Goal: Find specific page/section: Find specific page/section

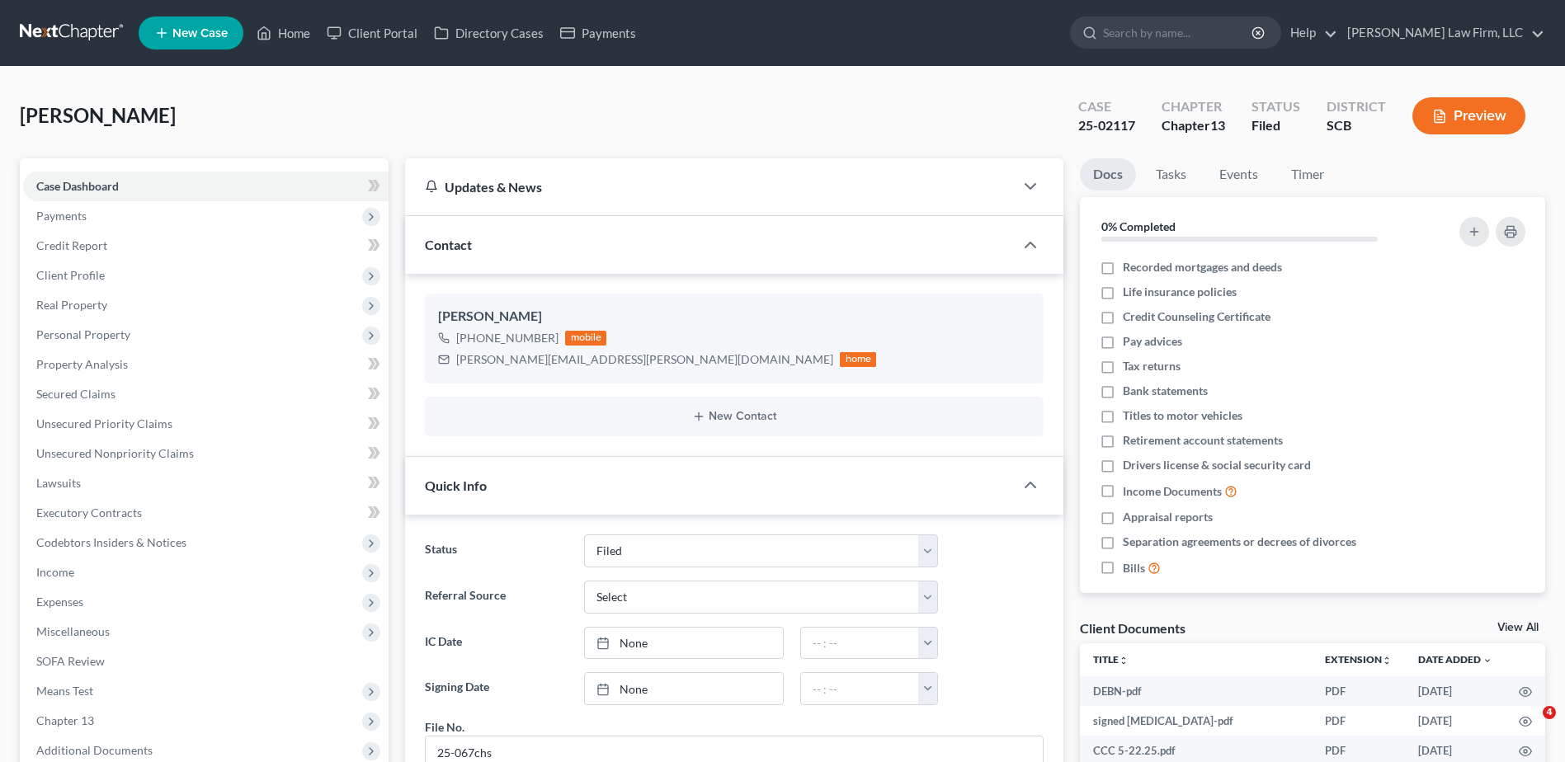
select select "2"
select select "0"
click at [1189, 29] on input "search" at bounding box center [1178, 32] width 151 height 31
type input "[PERSON_NAME]"
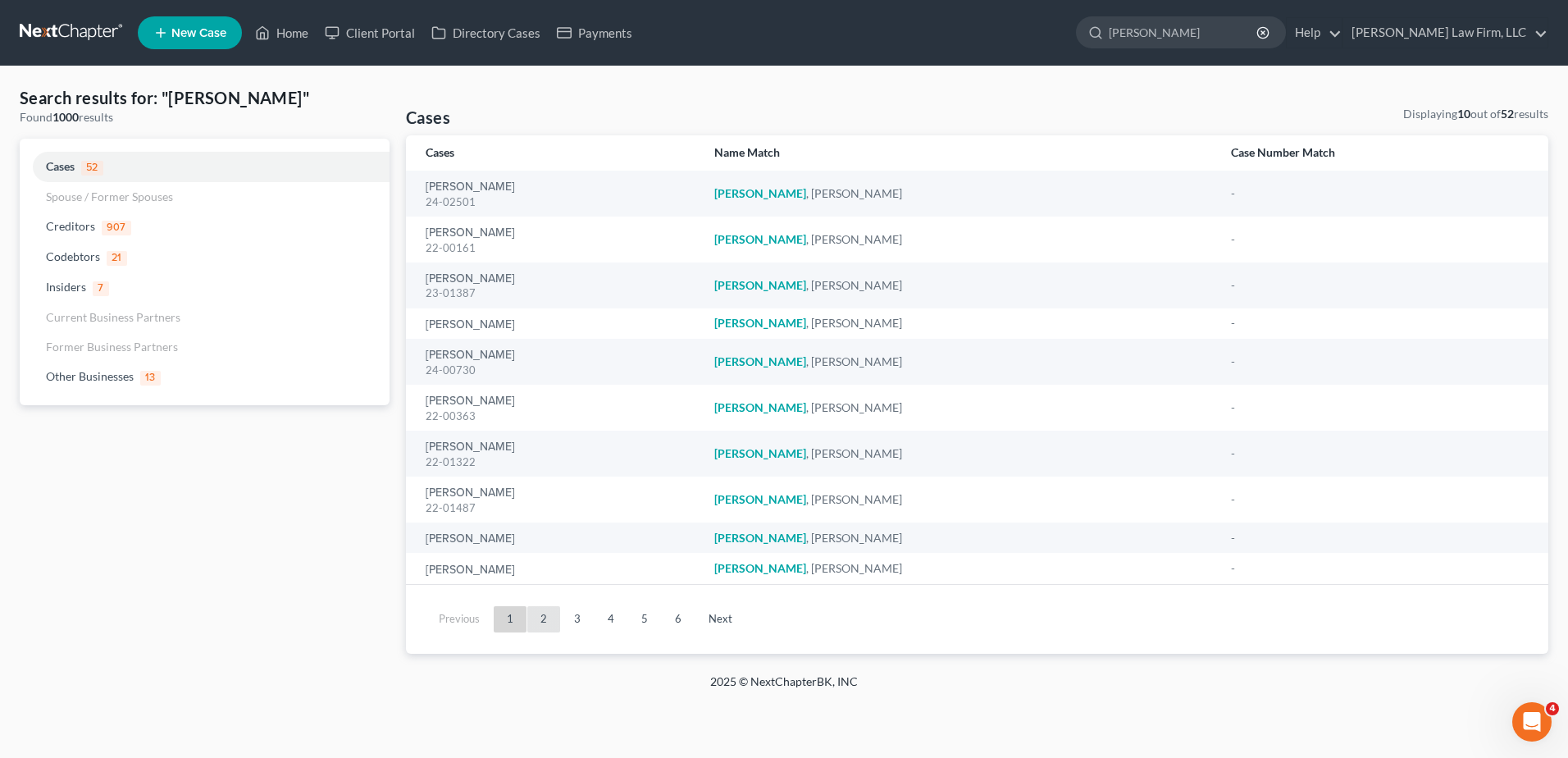
click at [534, 612] on link "2" at bounding box center [543, 620] width 33 height 26
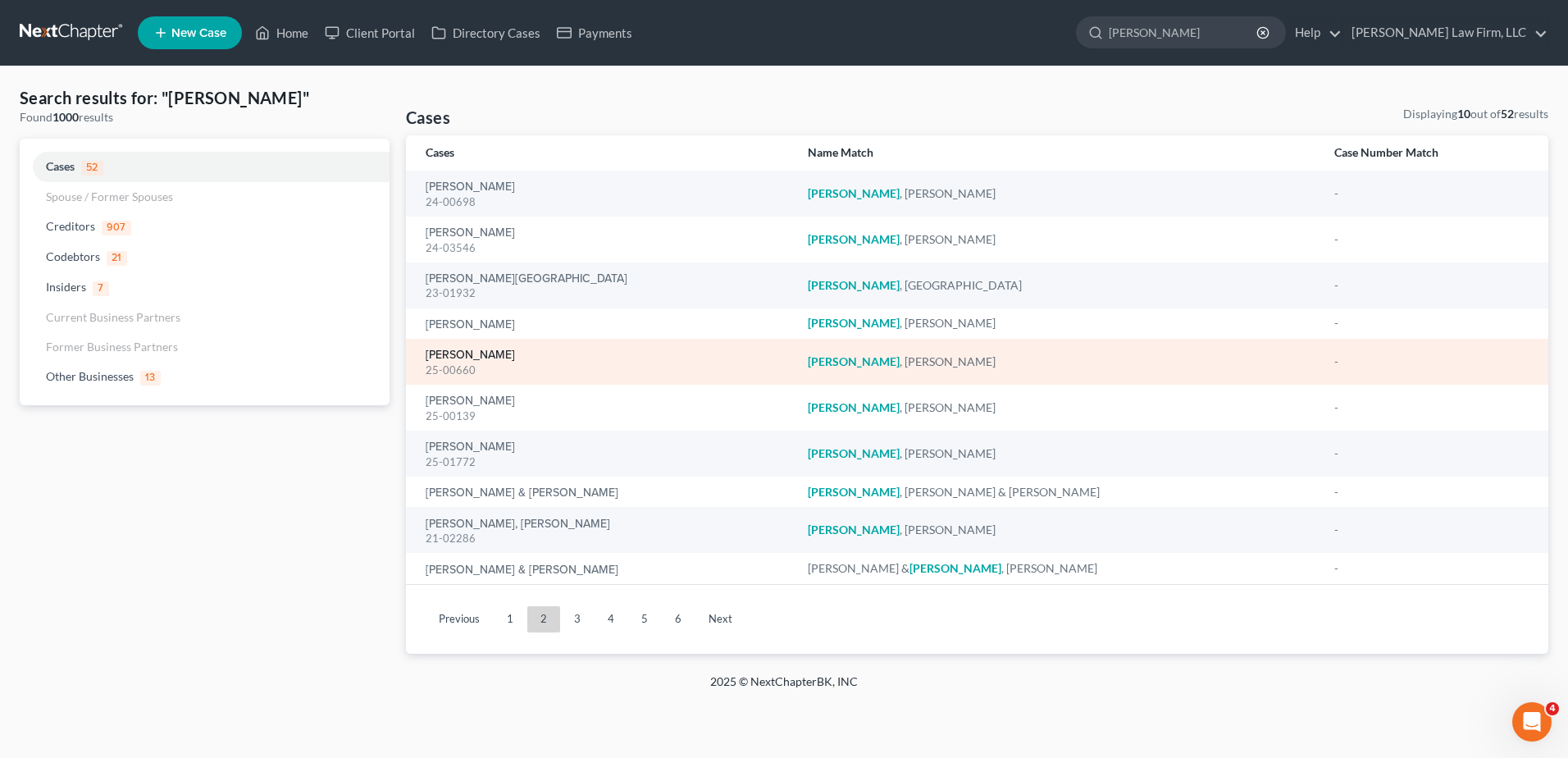
click at [483, 359] on link "[PERSON_NAME]" at bounding box center [470, 355] width 89 height 12
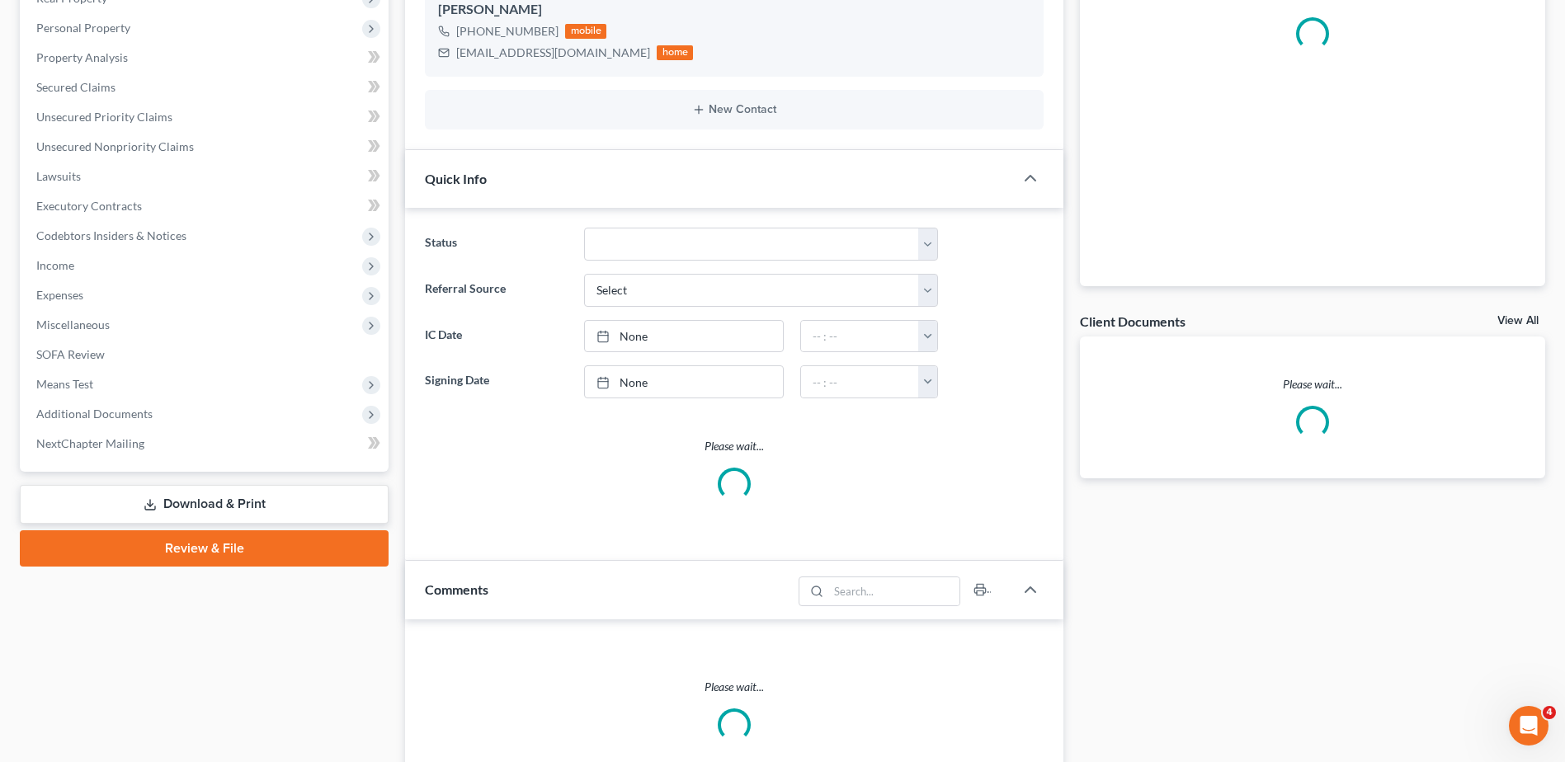
select select "1"
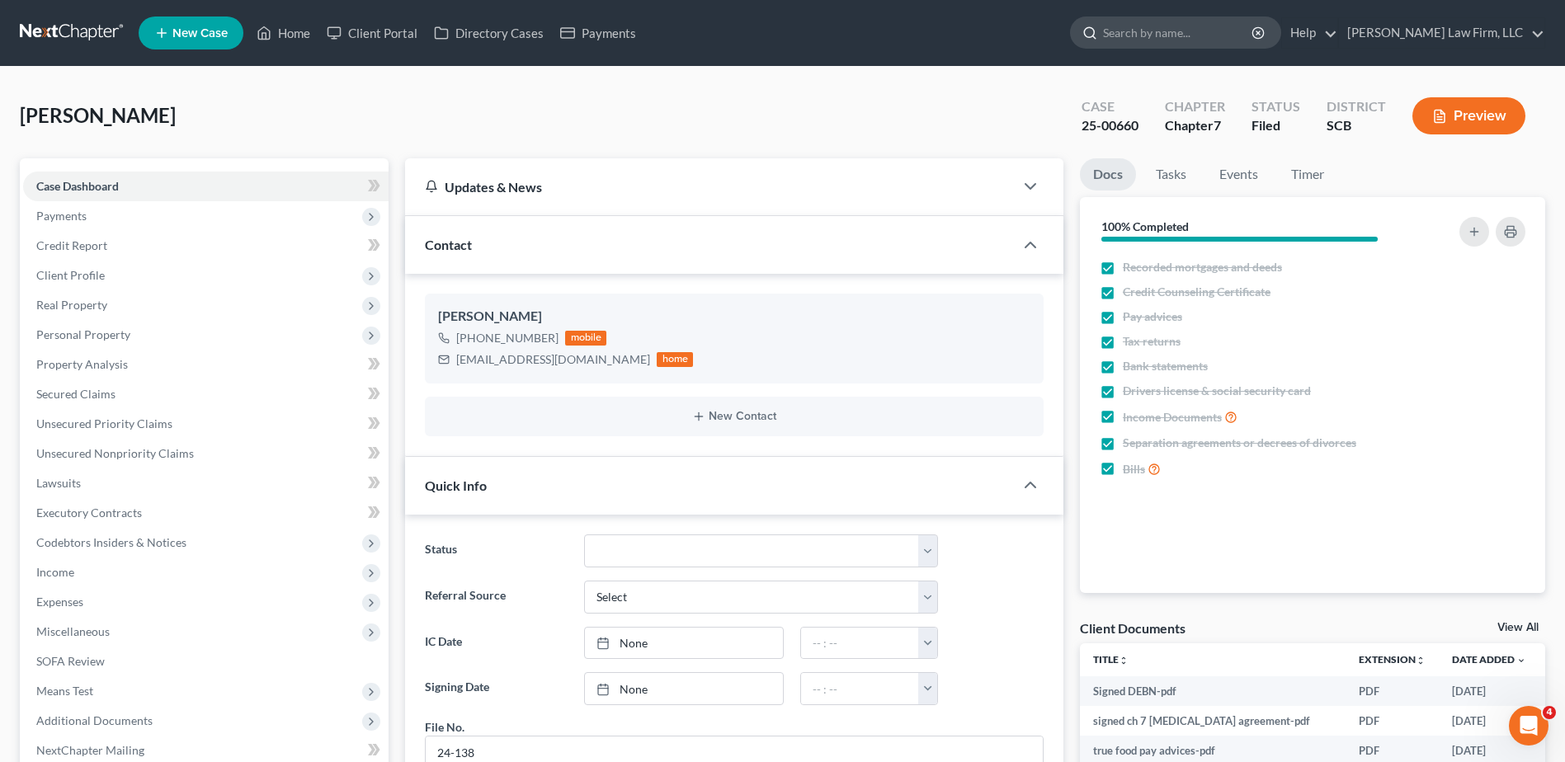
click at [1218, 26] on input "search" at bounding box center [1178, 32] width 151 height 31
type input "i"
click at [713, 568] on ng-include "Status Discharged Dismissed Filed In Progress Lead Lost Lead Ready to File To R…" at bounding box center [734, 684] width 619 height 298
click at [705, 563] on select "Discharged Dismissed Filed In Progress Lead Lost Lead Ready to File To Review W…" at bounding box center [761, 551] width 354 height 33
select select "0"
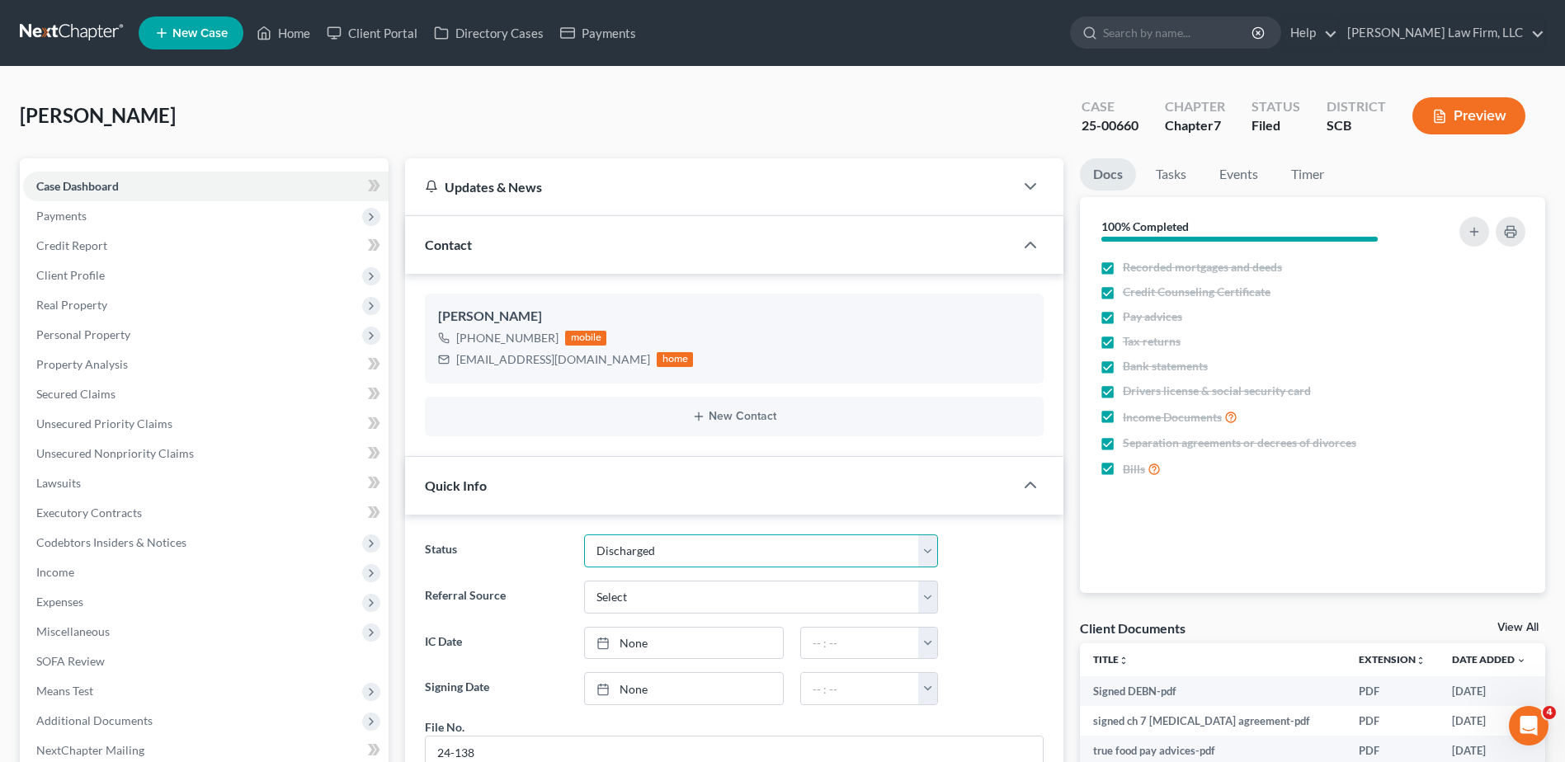
click at [584, 535] on select "Discharged Dismissed Filed In Progress Lead Lost Lead Ready to File To Review W…" at bounding box center [761, 551] width 354 height 33
click at [1206, 19] on input "search" at bounding box center [1178, 32] width 151 height 31
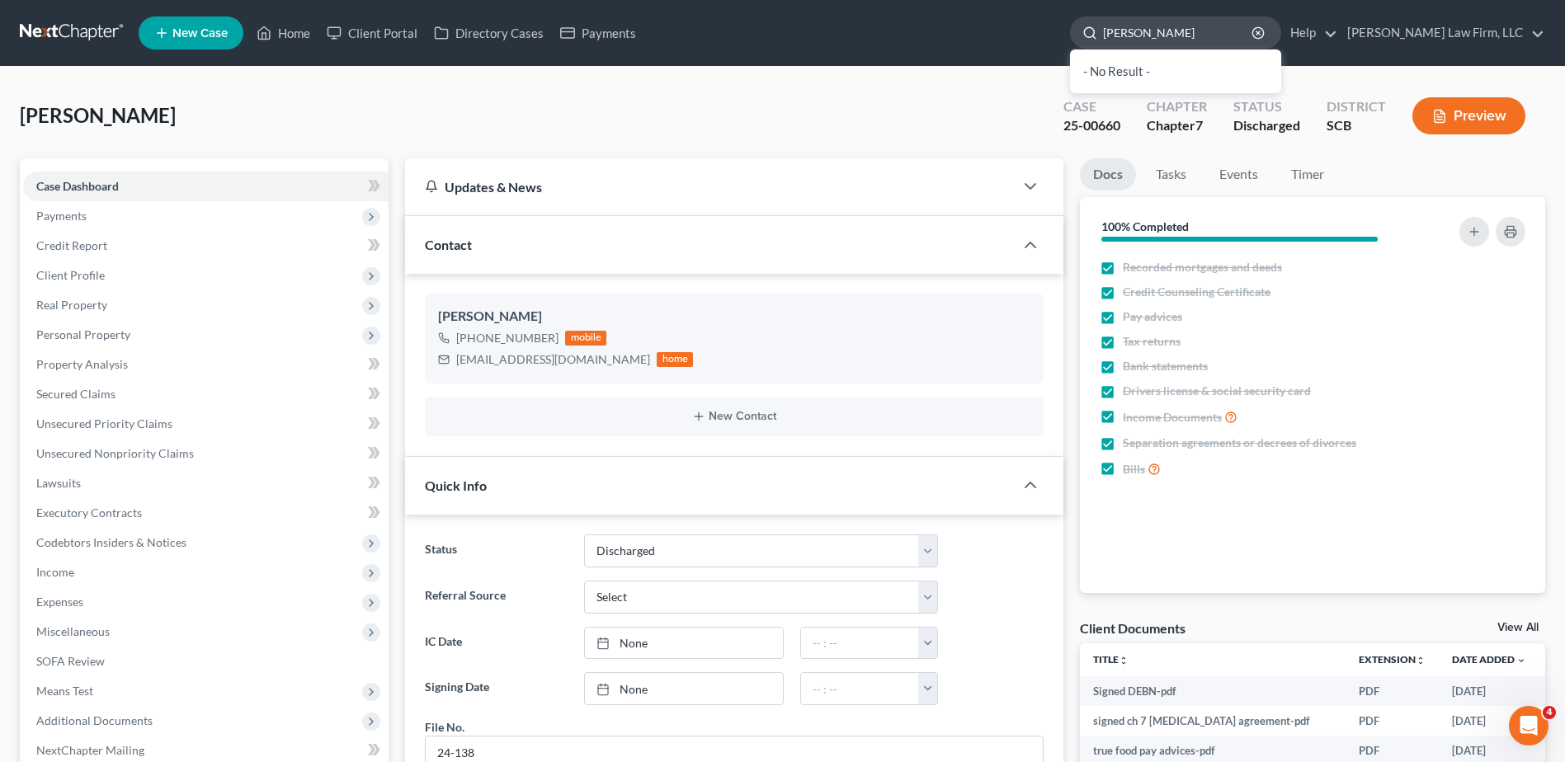
type input "[PERSON_NAME]"
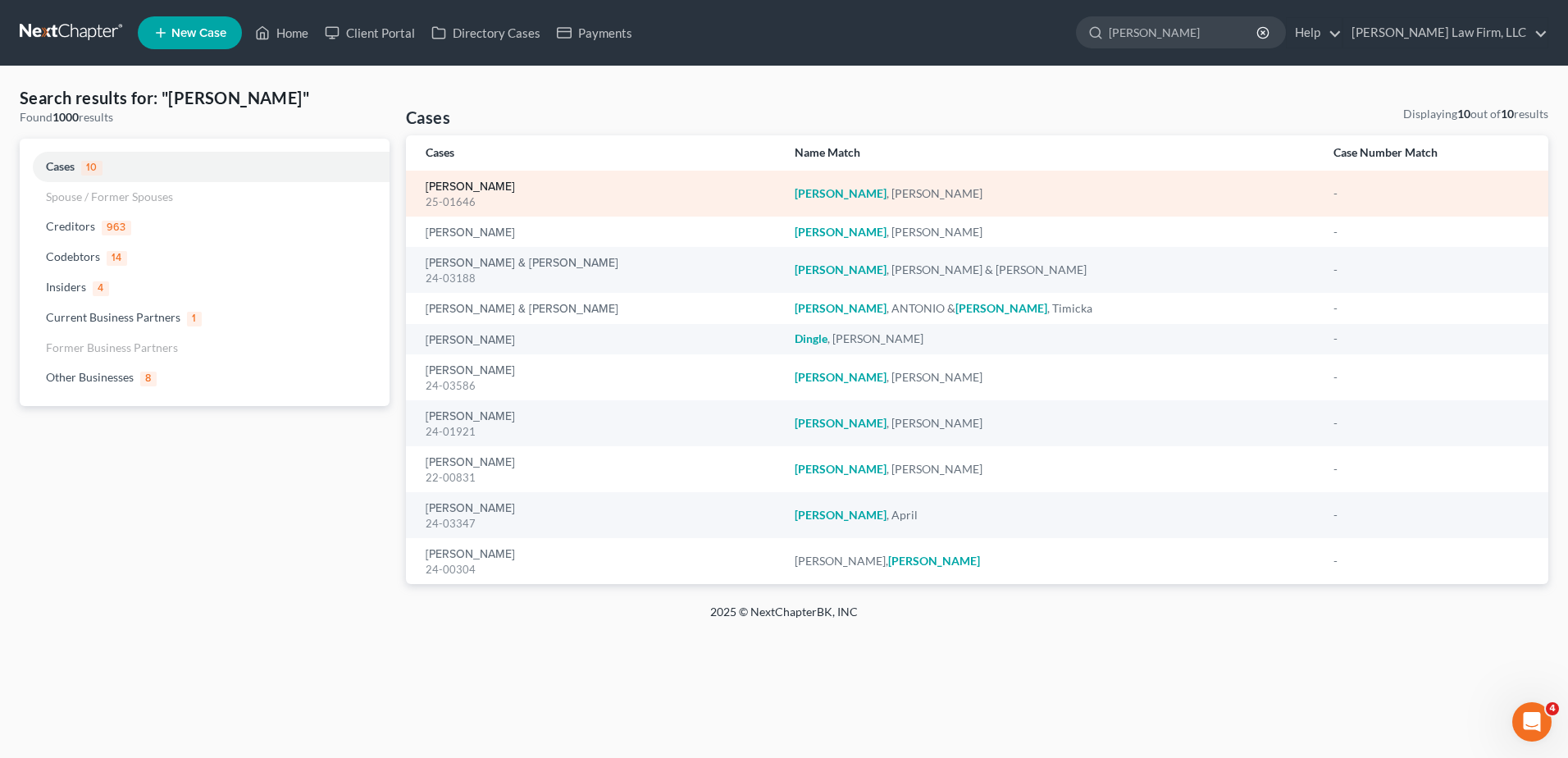
click at [442, 185] on link "[PERSON_NAME]" at bounding box center [470, 187] width 89 height 12
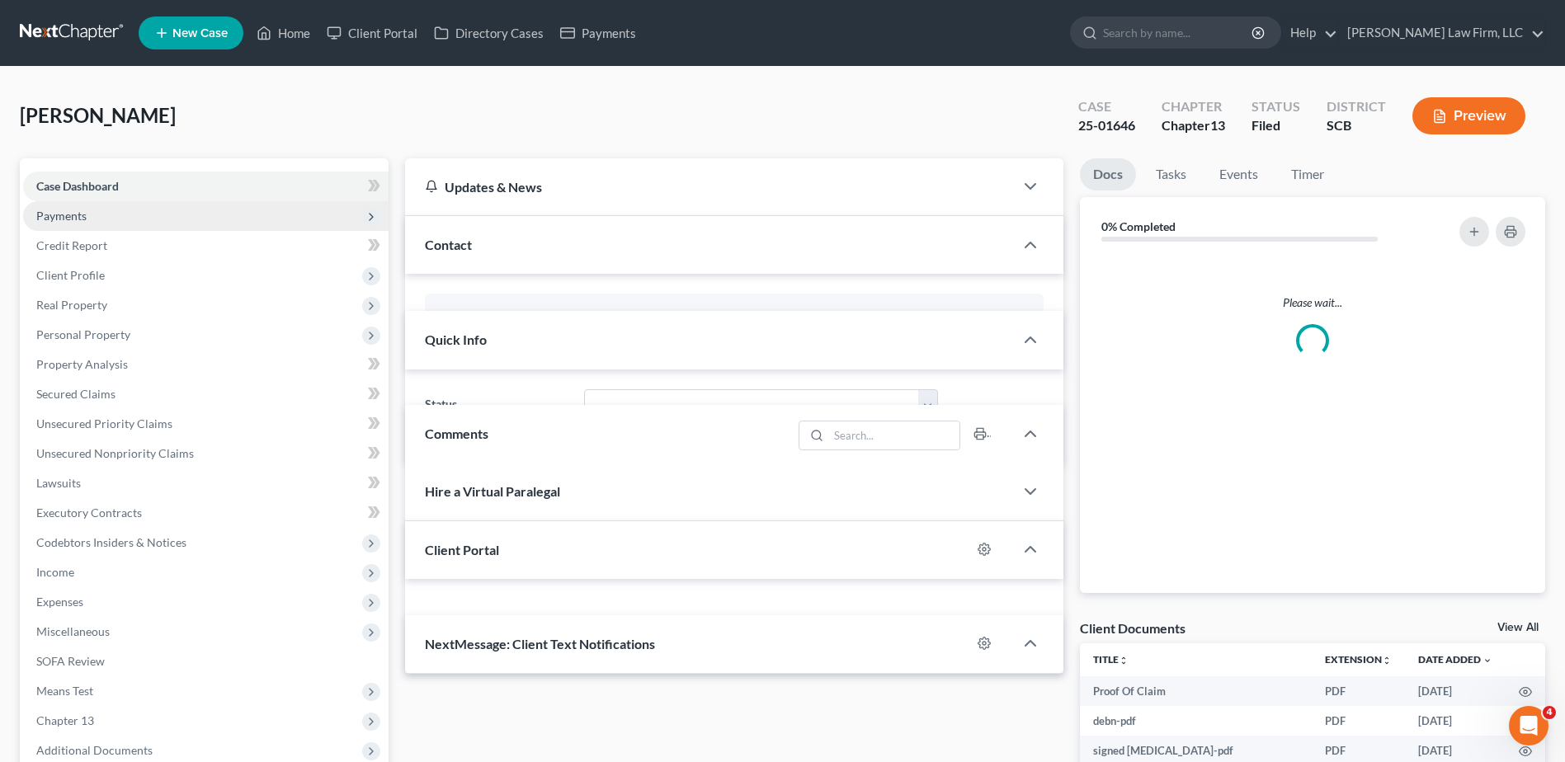
select select "0"
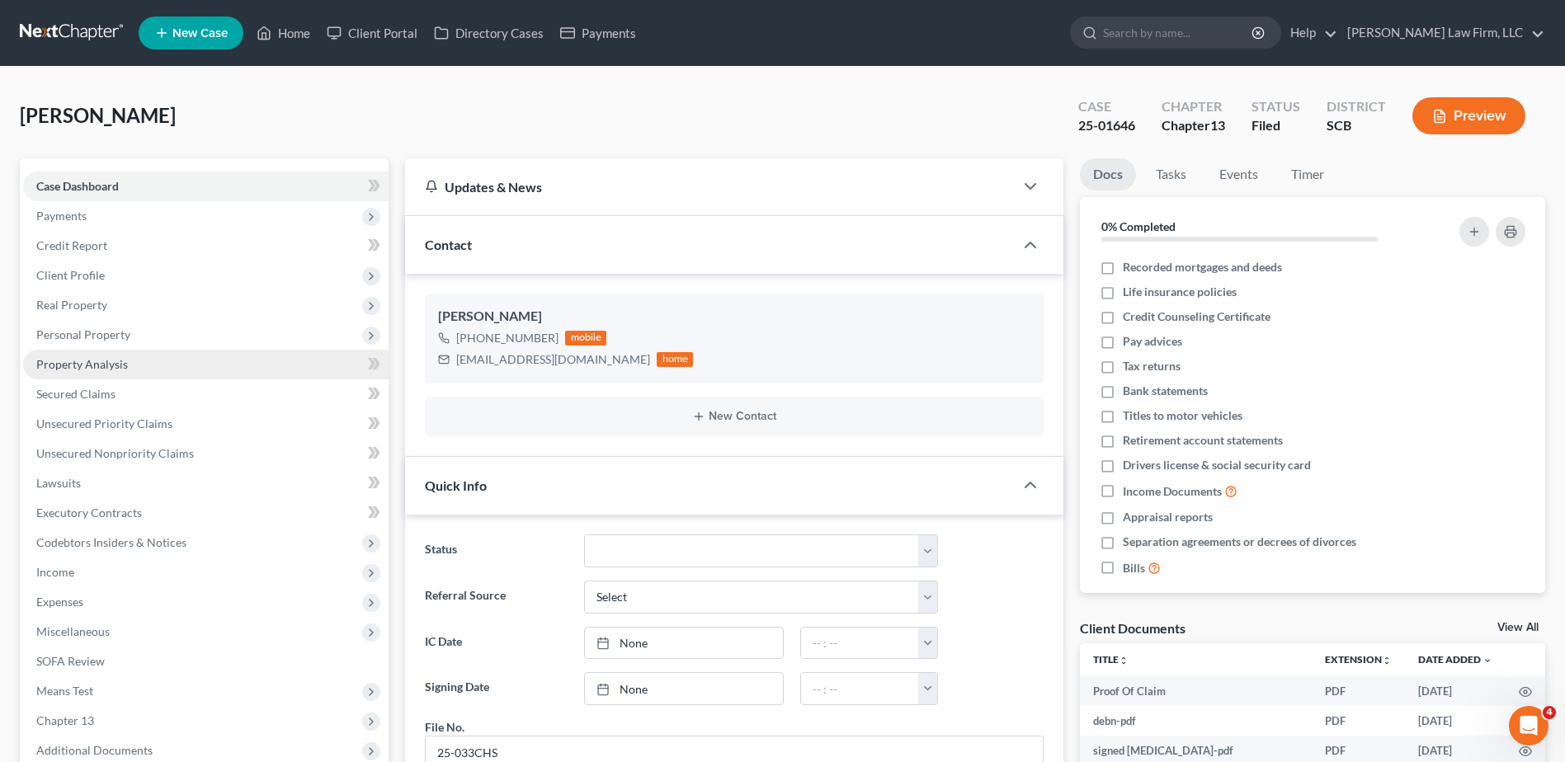
scroll to position [7, 0]
click at [86, 398] on span "Secured Claims" at bounding box center [75, 394] width 79 height 14
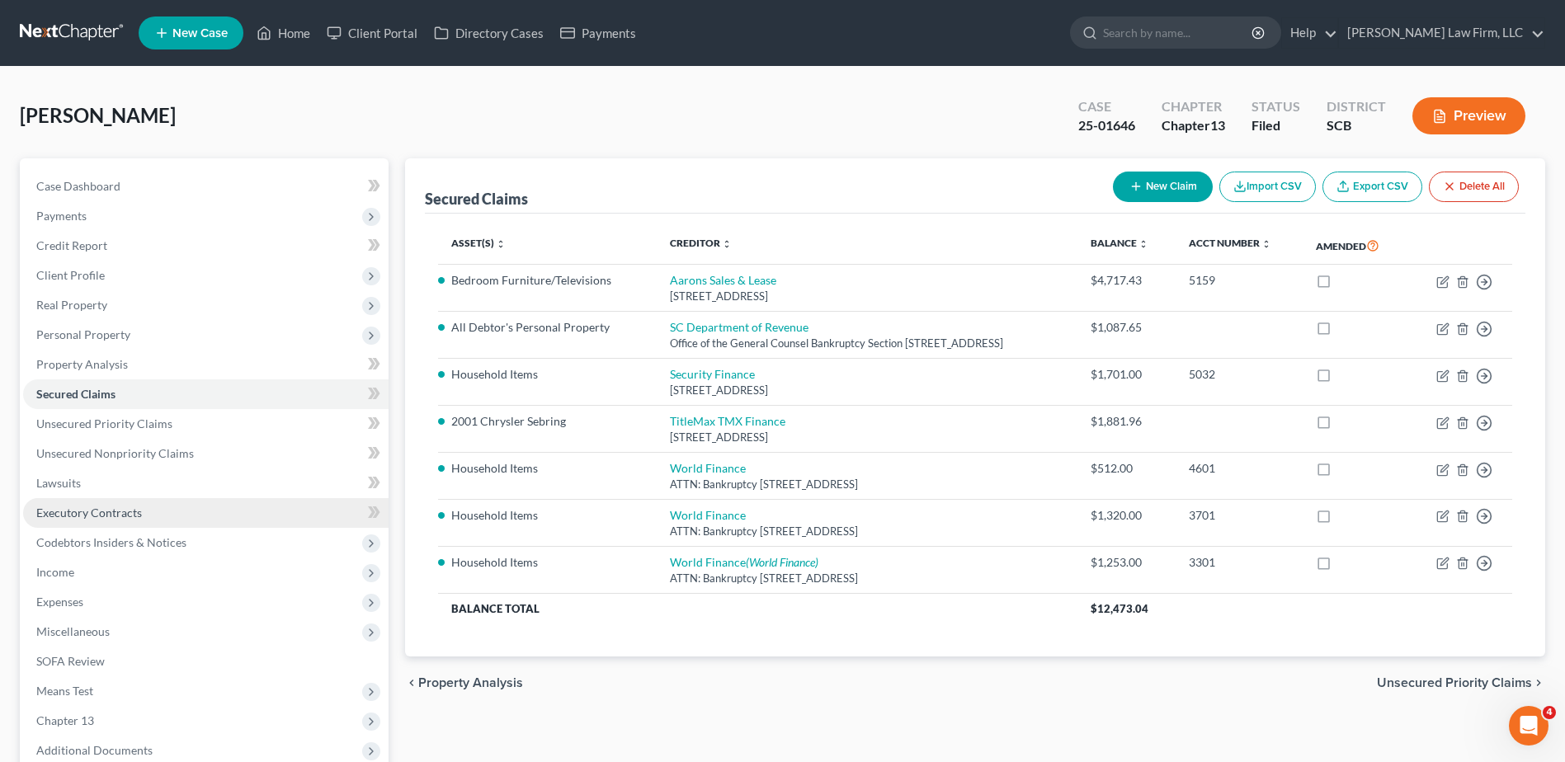
click at [88, 512] on span "Executory Contracts" at bounding box center [89, 513] width 106 height 14
